Goal: Task Accomplishment & Management: Manage account settings

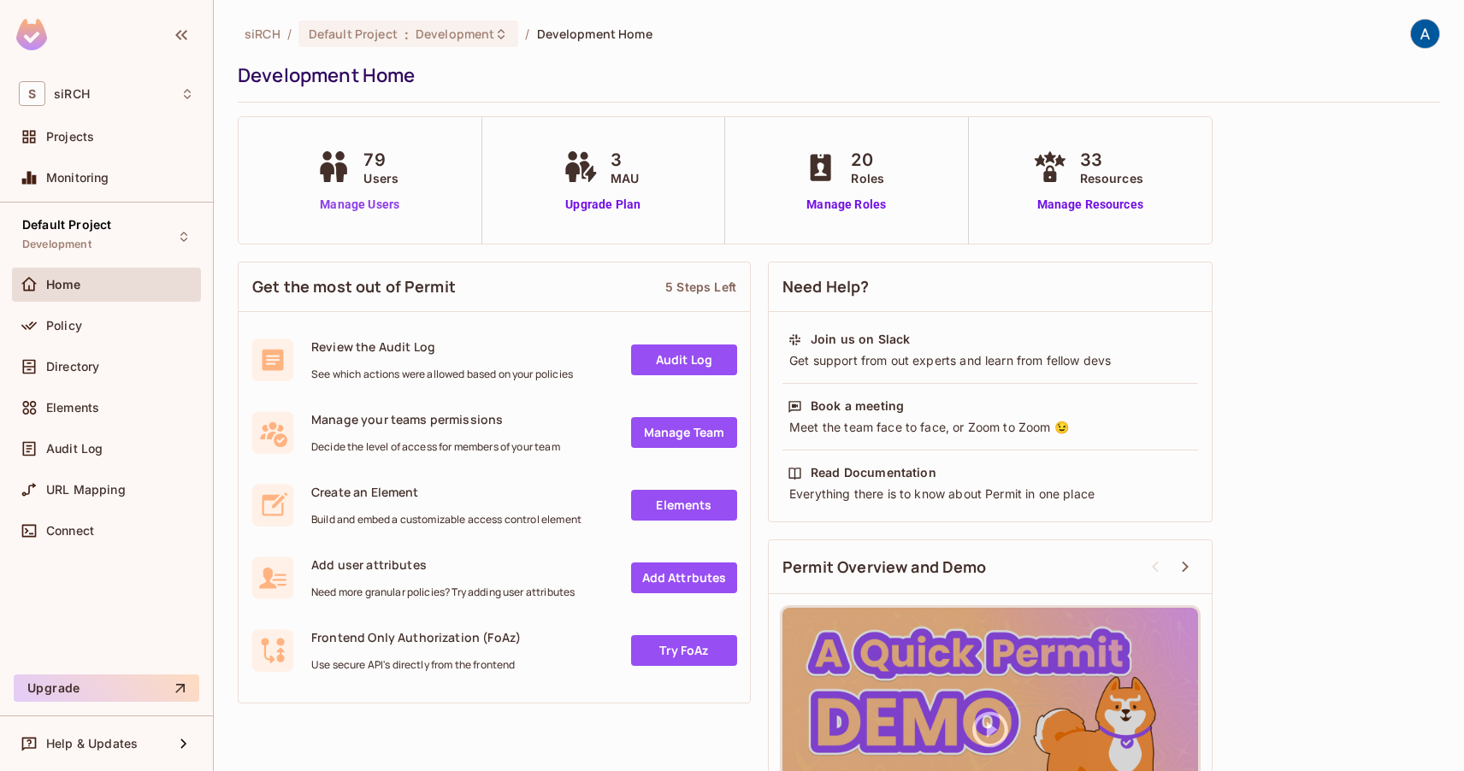
click at [387, 204] on link "Manage Users" at bounding box center [359, 205] width 95 height 18
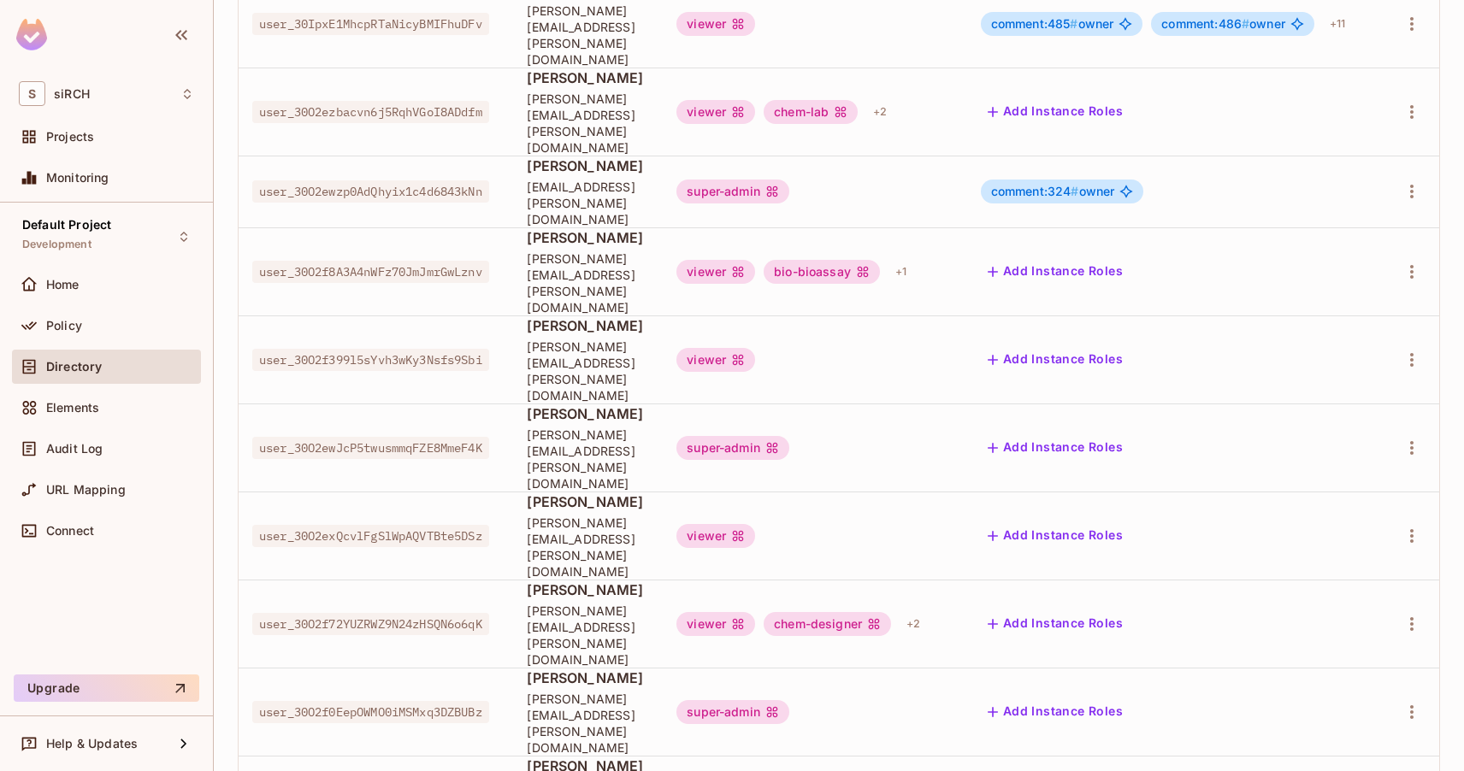
scroll to position [301, 0]
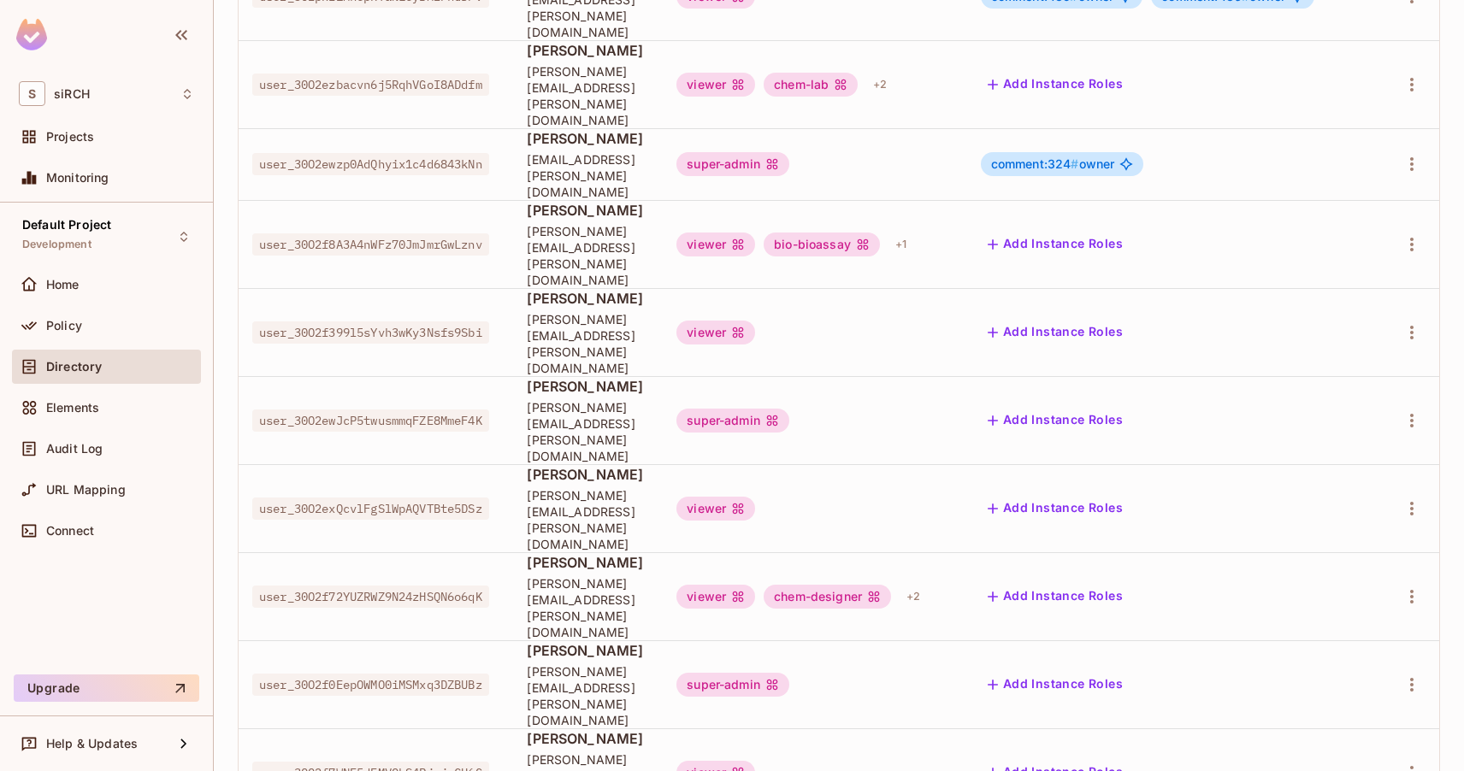
click at [586, 641] on span "Alison Thomson" at bounding box center [588, 650] width 122 height 19
click at [779, 678] on icon at bounding box center [772, 685] width 14 height 14
click at [1100, 671] on button "Add Instance Roles" at bounding box center [1055, 684] width 149 height 27
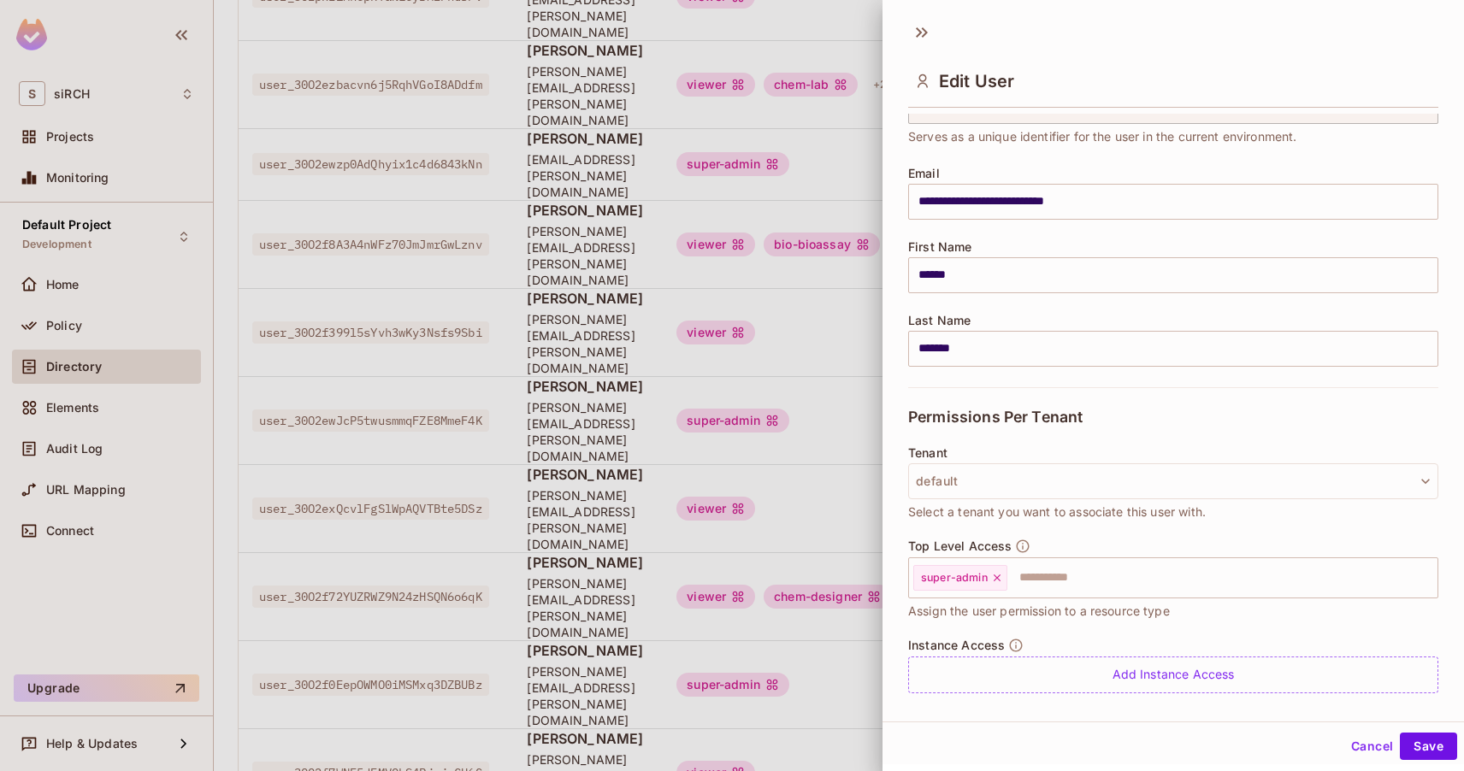
scroll to position [96, 0]
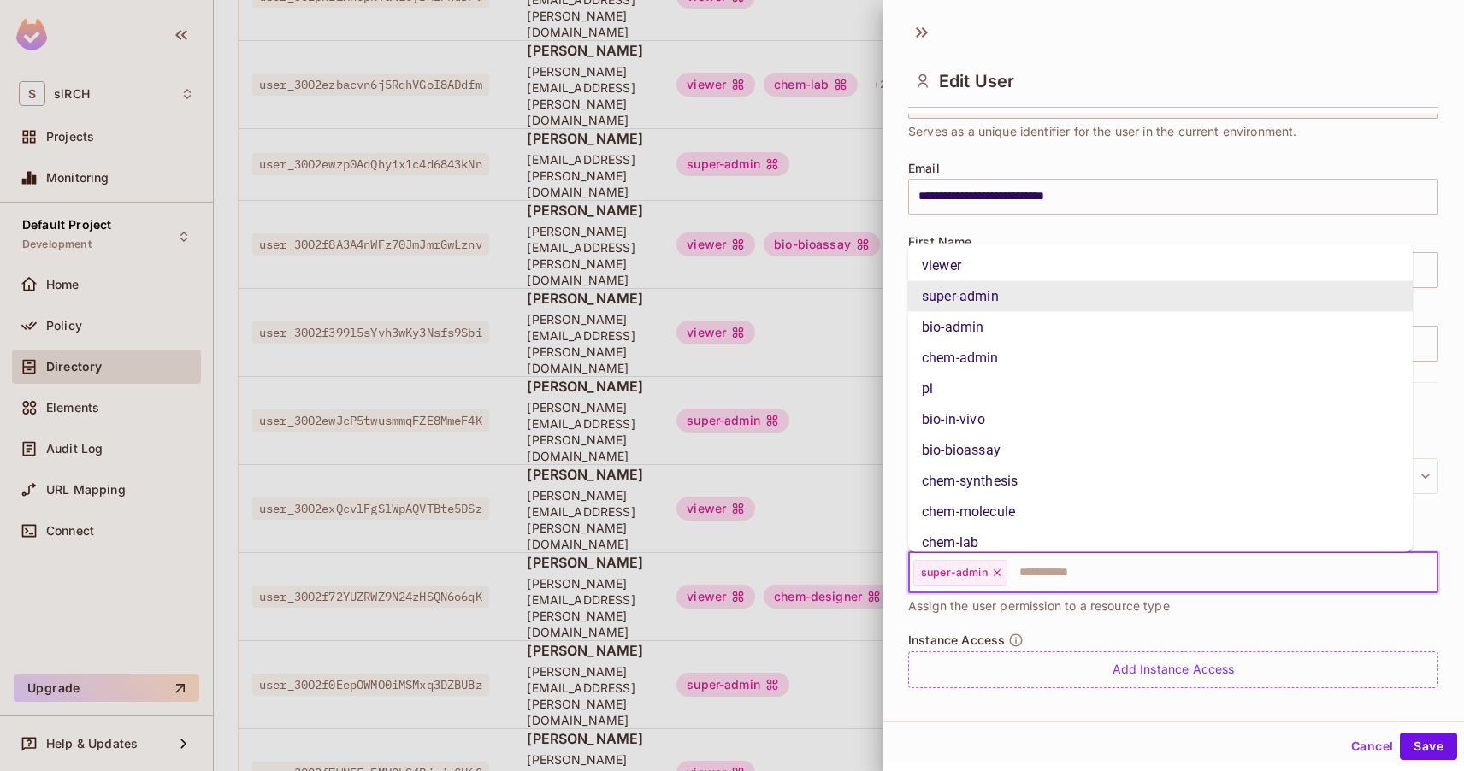
click at [1029, 577] on input "text" at bounding box center [1207, 573] width 396 height 34
type input "*"
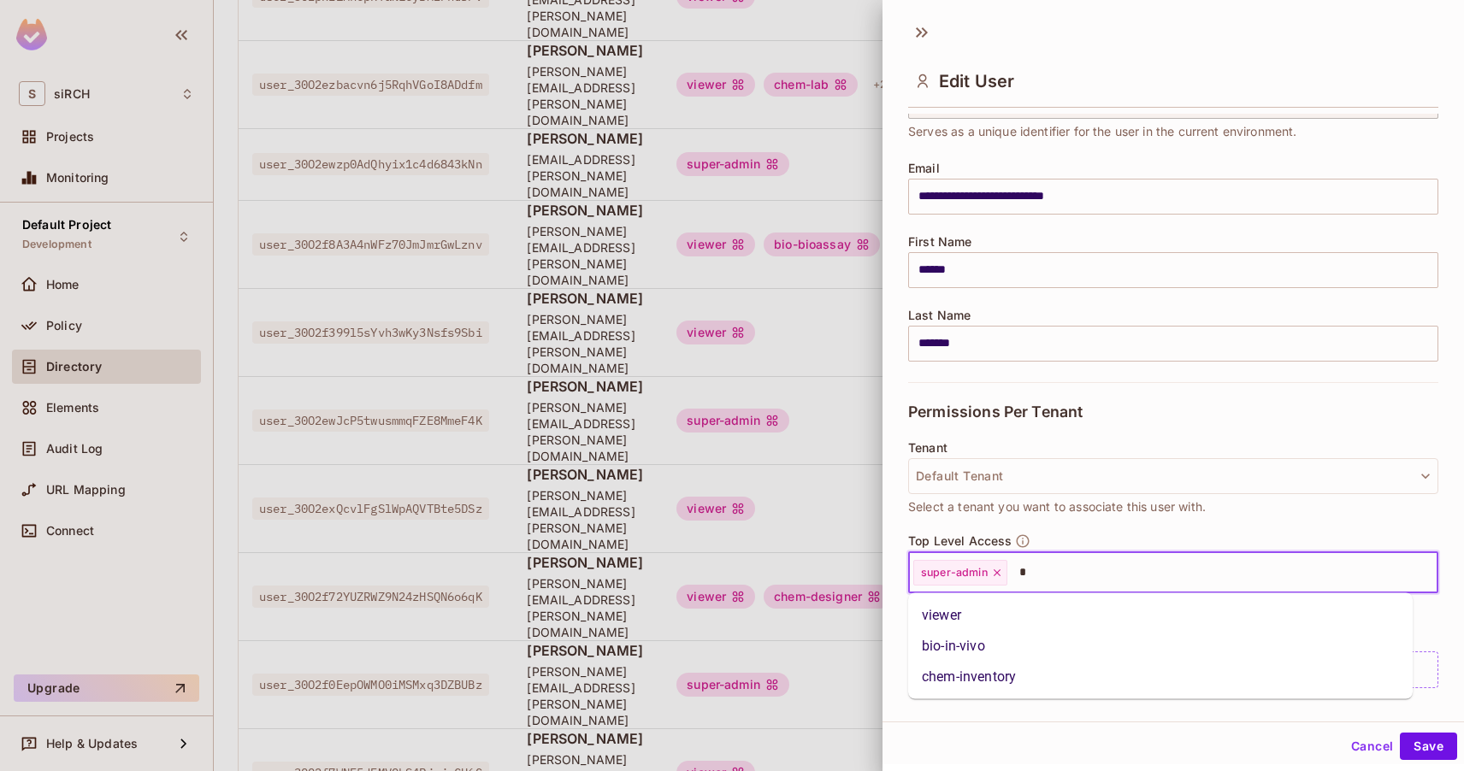
click at [1065, 618] on li "viewer" at bounding box center [1160, 615] width 505 height 31
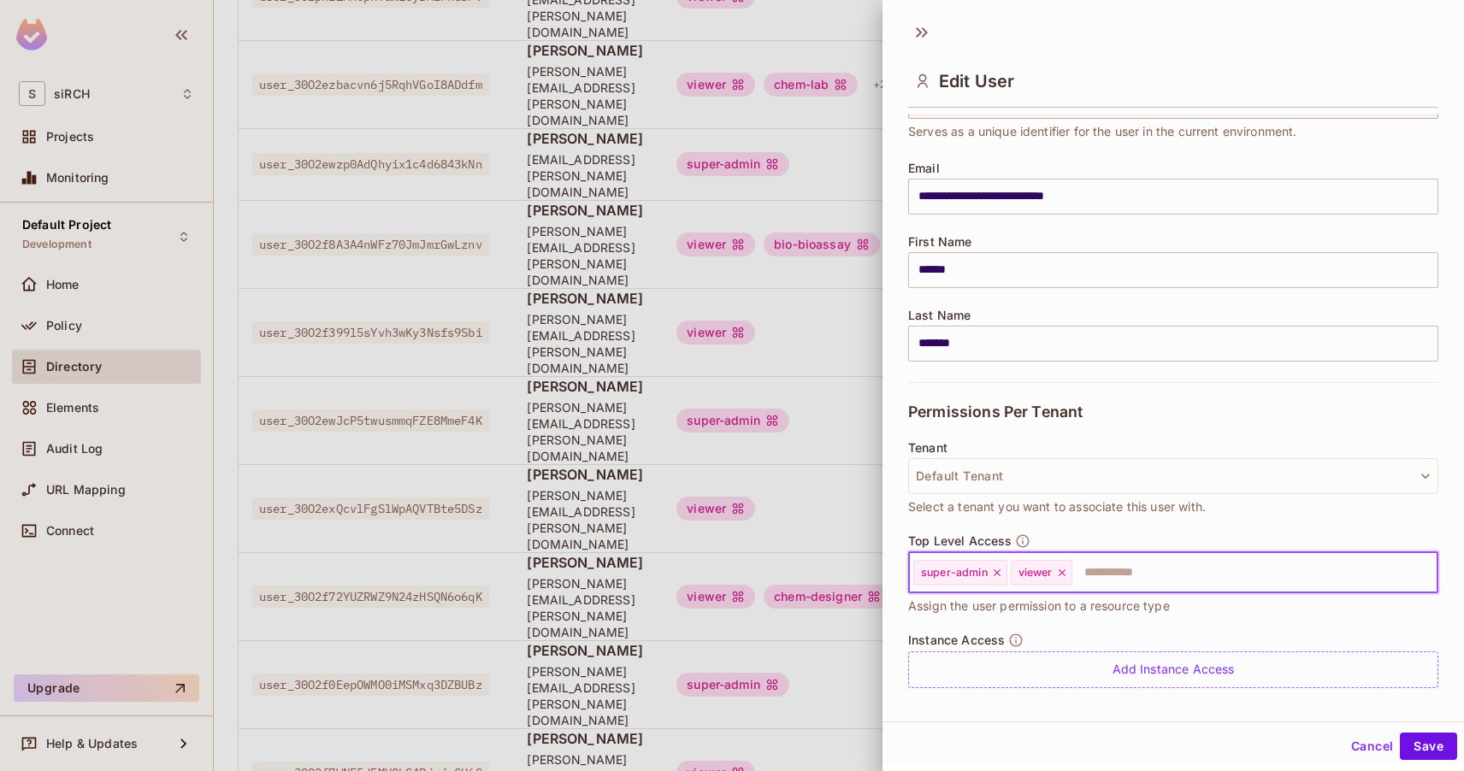
click at [999, 573] on icon at bounding box center [997, 573] width 12 height 12
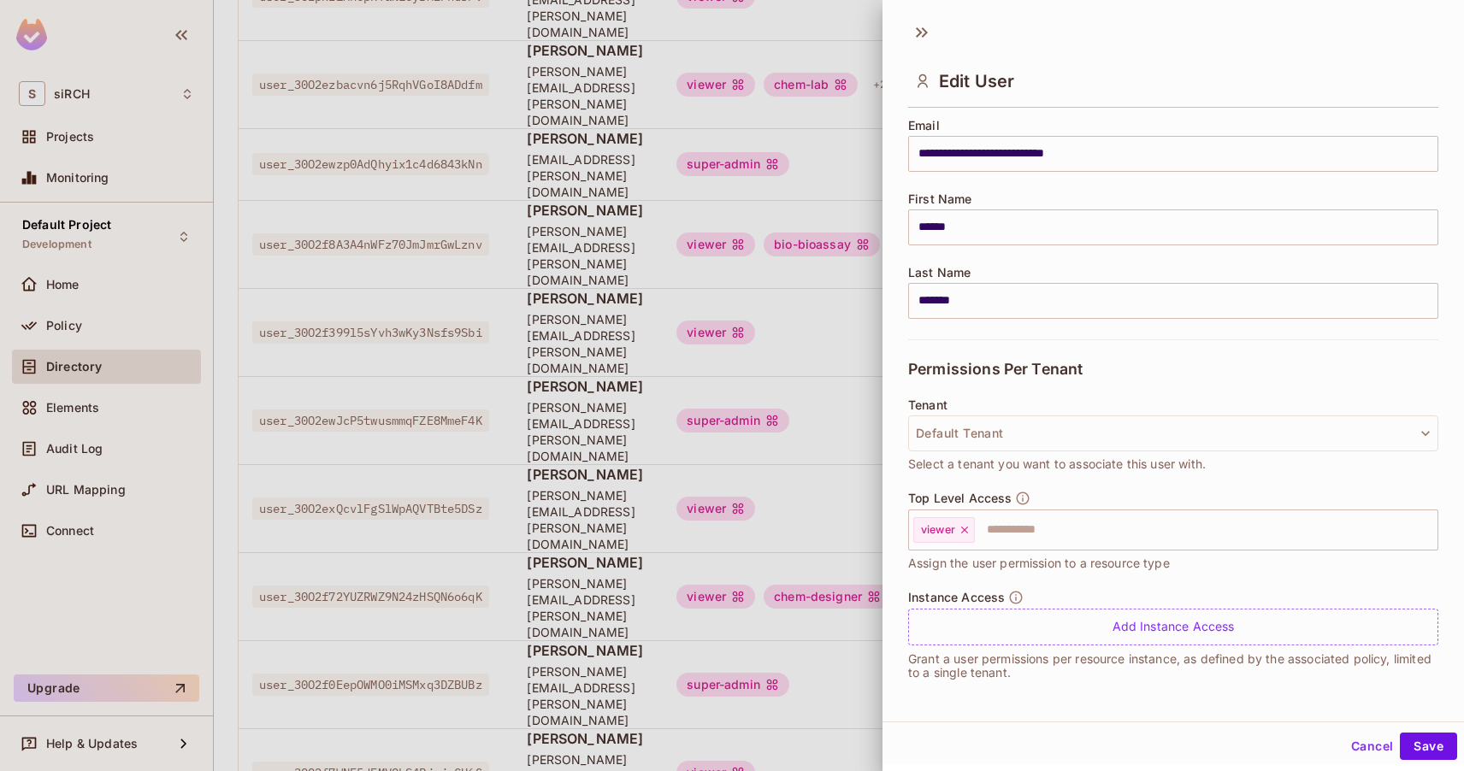
click at [1222, 678] on p "Grant a user permissions per resource instance, as defined by the associated po…" at bounding box center [1173, 666] width 530 height 27
click at [1422, 743] on button "Save" at bounding box center [1428, 743] width 57 height 27
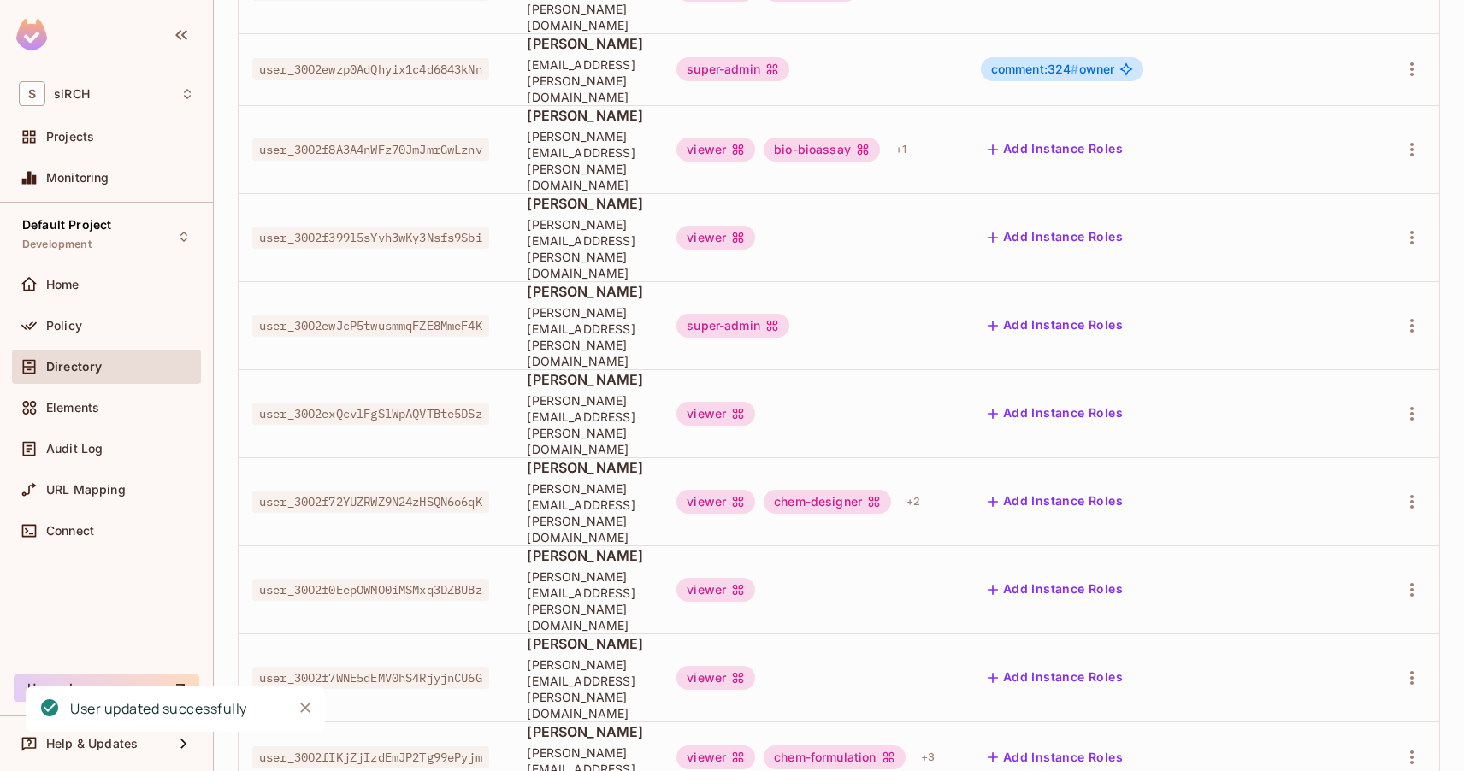
scroll to position [376, 0]
